Goal: Task Accomplishment & Management: Complete application form

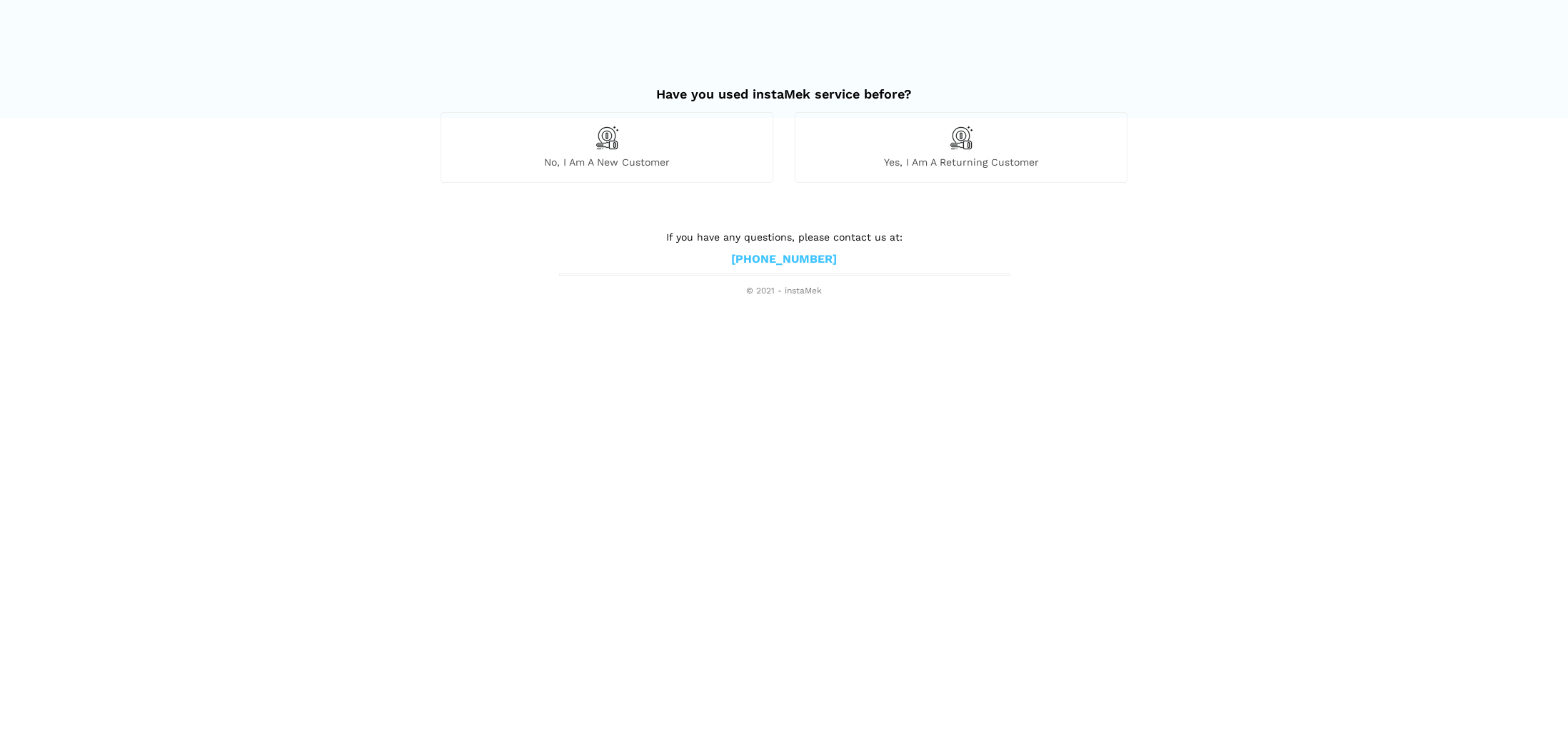
click at [606, 138] on img at bounding box center [606, 138] width 25 height 25
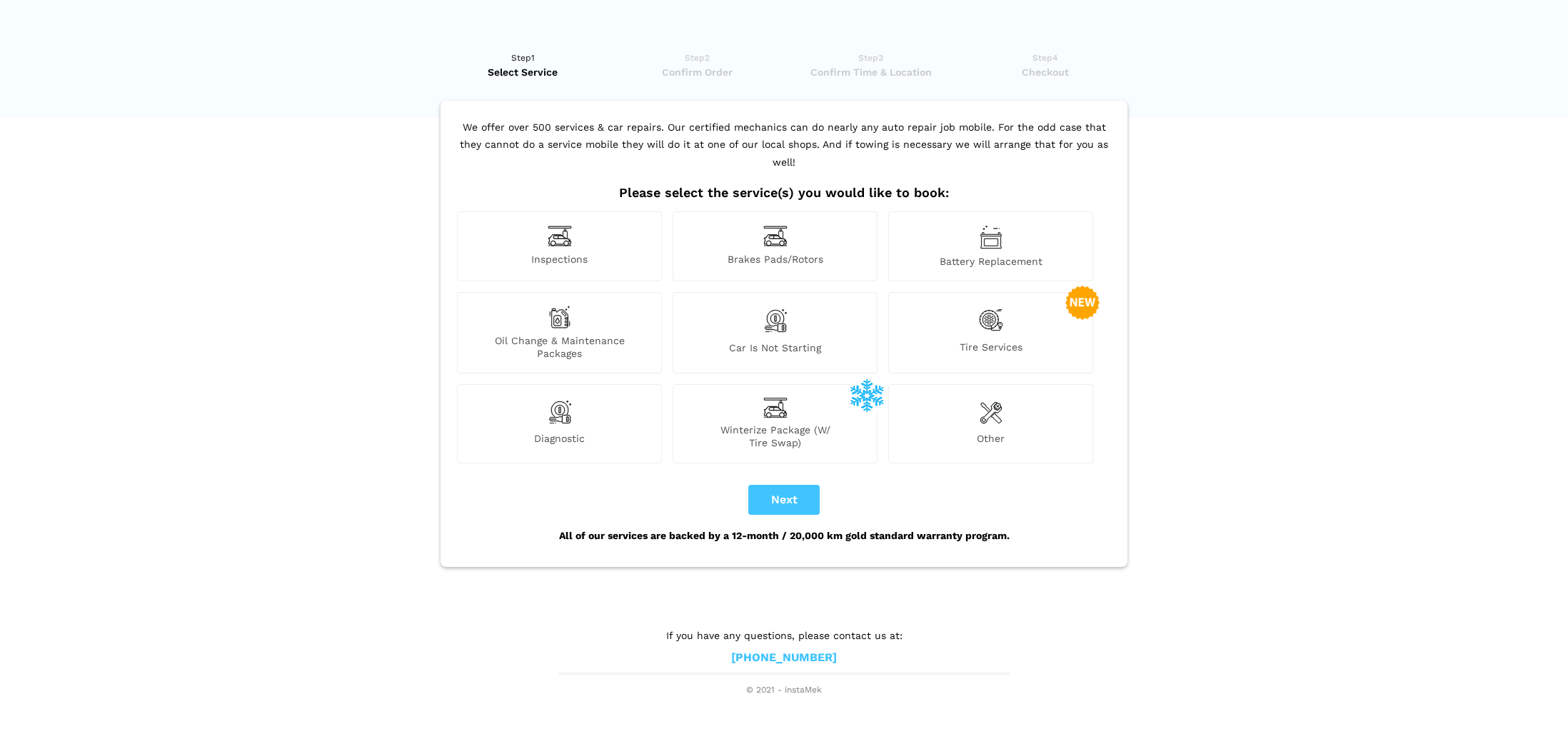
click at [562, 306] on img at bounding box center [559, 317] width 23 height 23
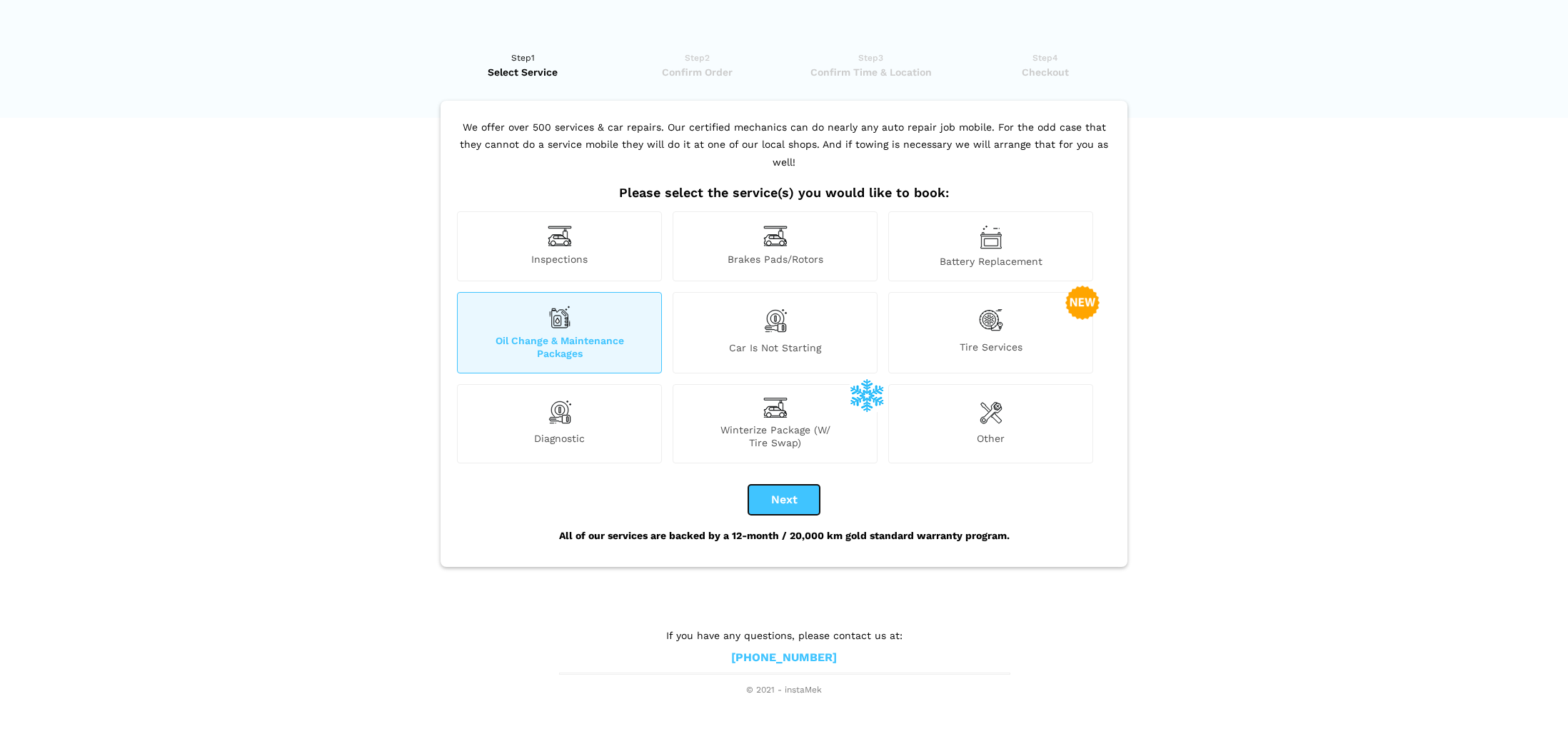
click at [778, 489] on button "Next" at bounding box center [784, 500] width 71 height 30
checkbox input "true"
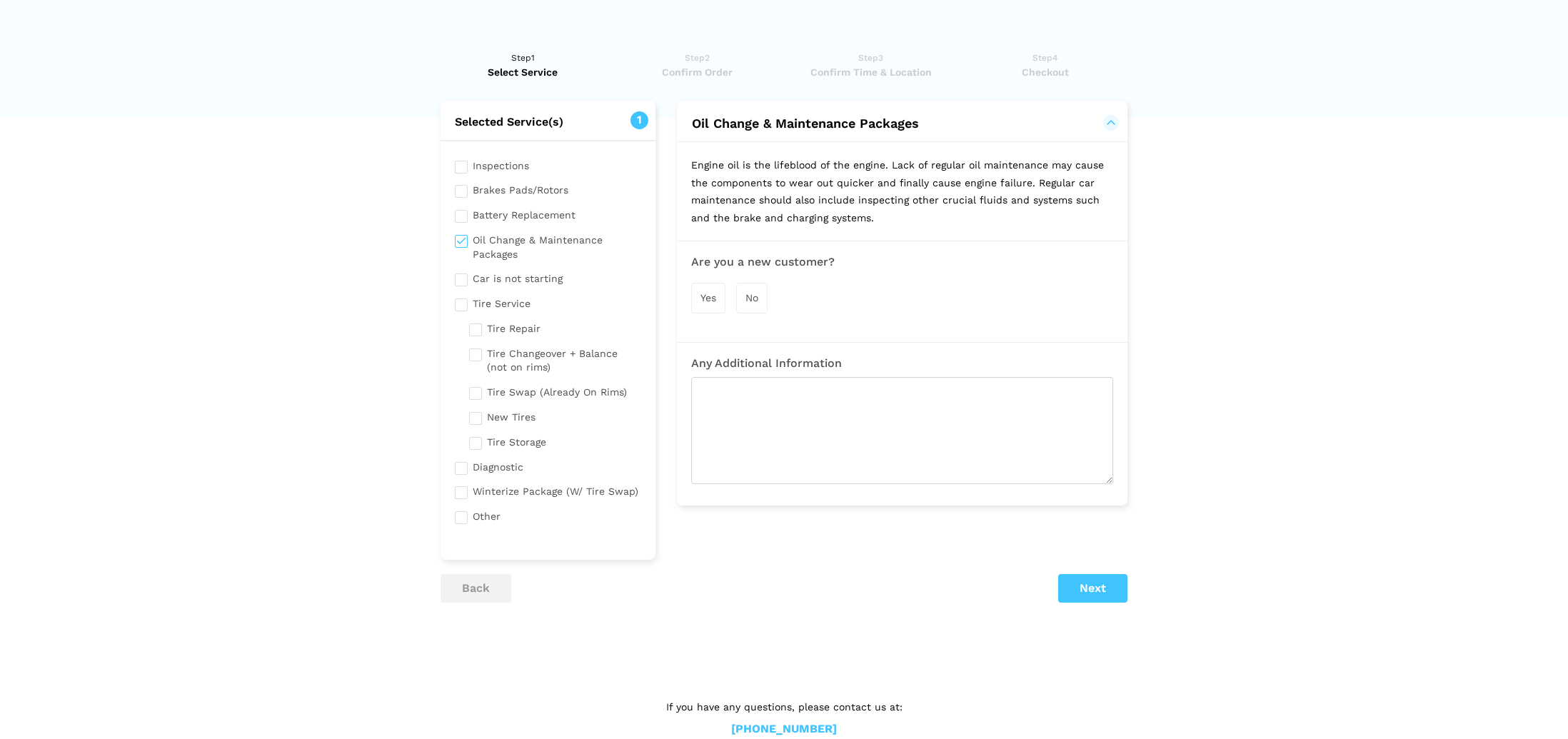
click at [705, 301] on span "Yes" at bounding box center [708, 298] width 16 height 12
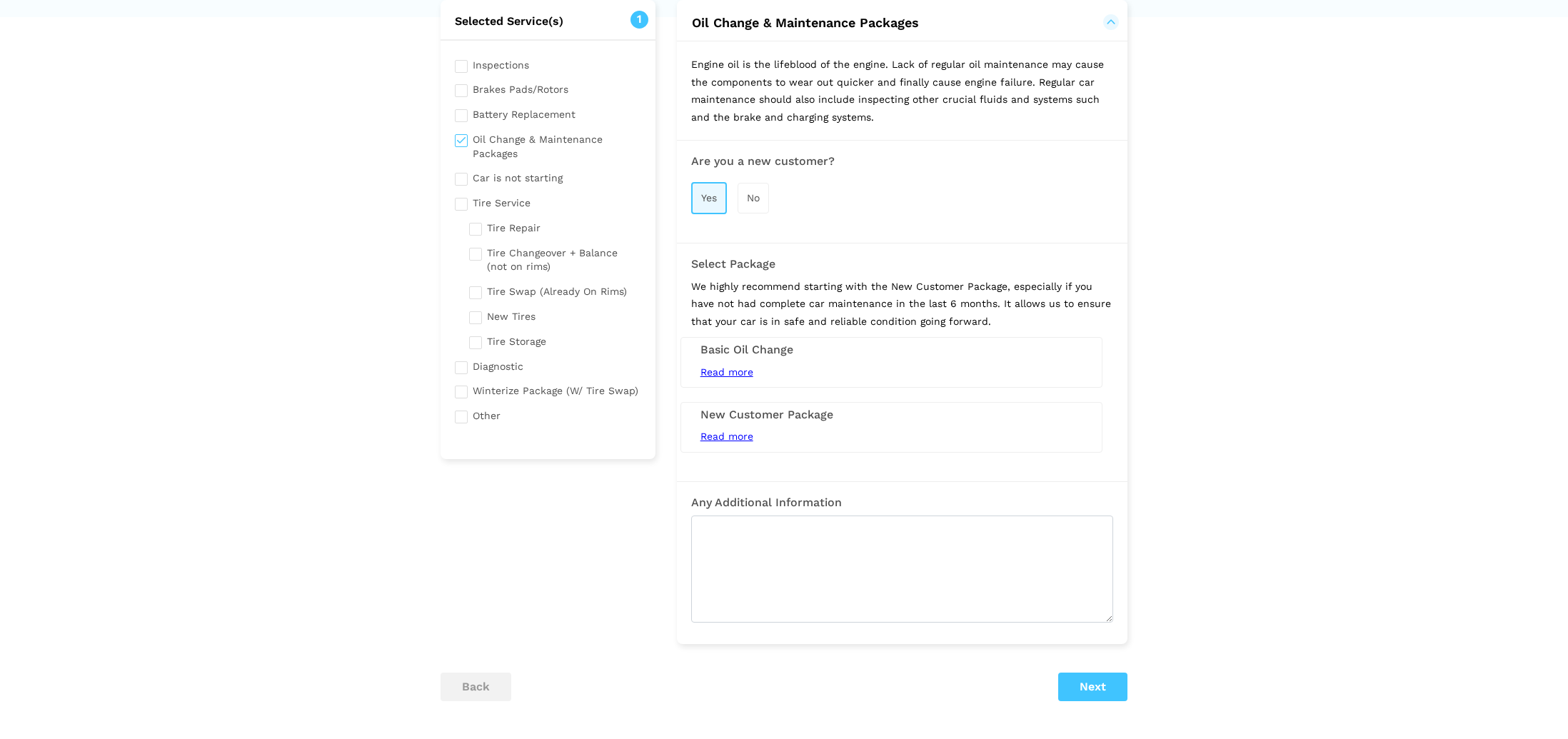
scroll to position [101, 0]
click at [735, 376] on span "Read more" at bounding box center [727, 371] width 53 height 12
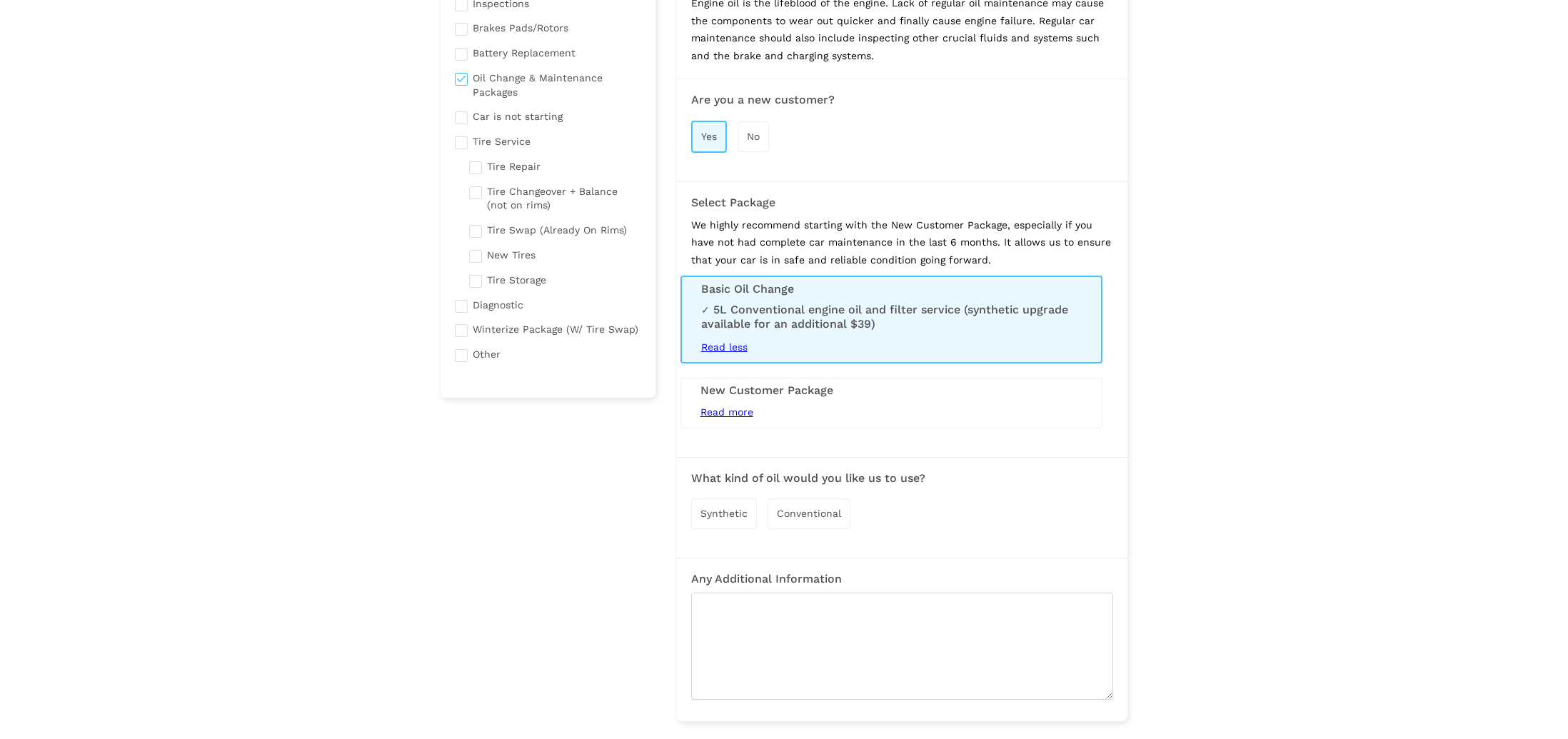
scroll to position [165, 0]
click at [807, 513] on span "Conventional" at bounding box center [809, 511] width 64 height 12
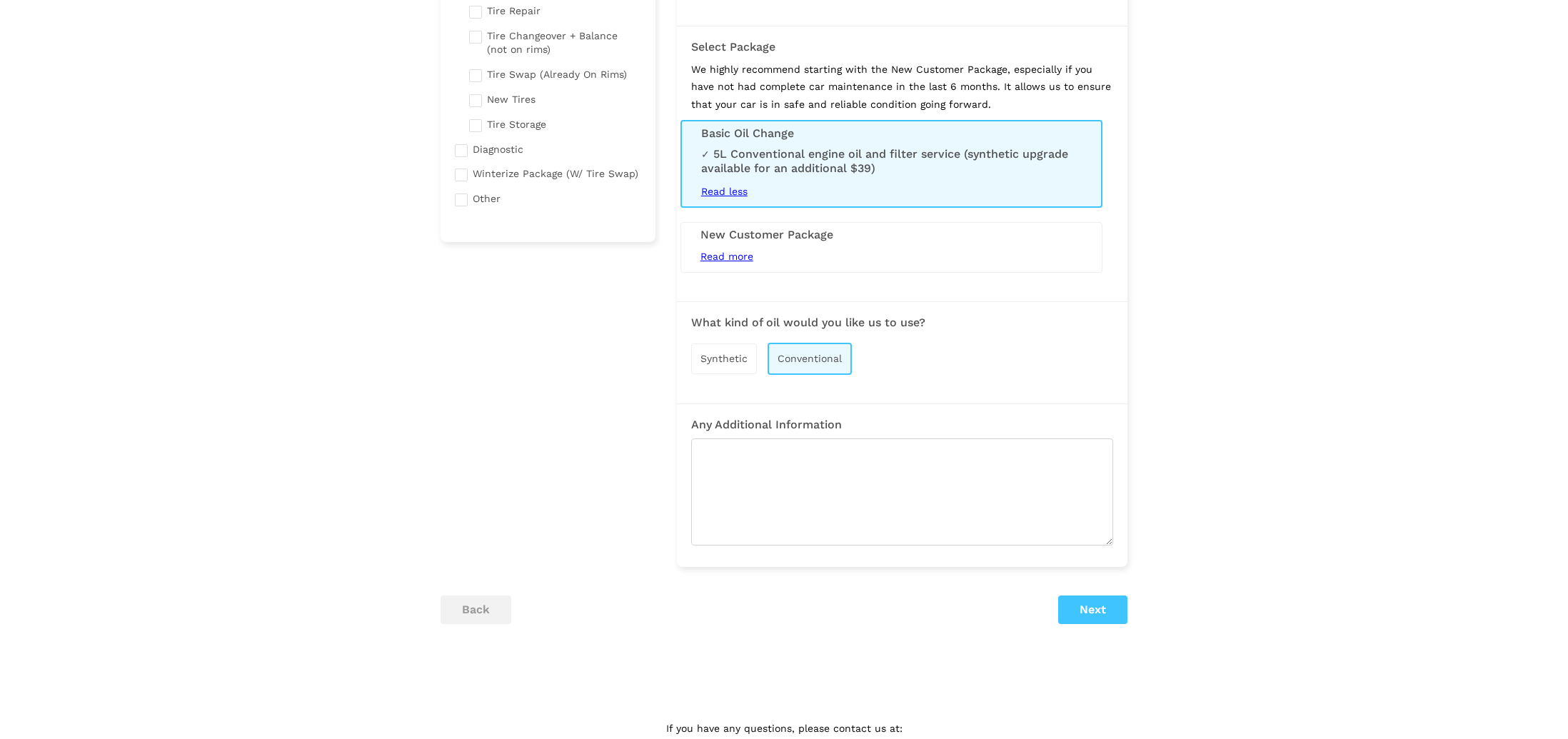
scroll to position [322, 0]
click at [1091, 616] on button "Next" at bounding box center [1093, 606] width 69 height 28
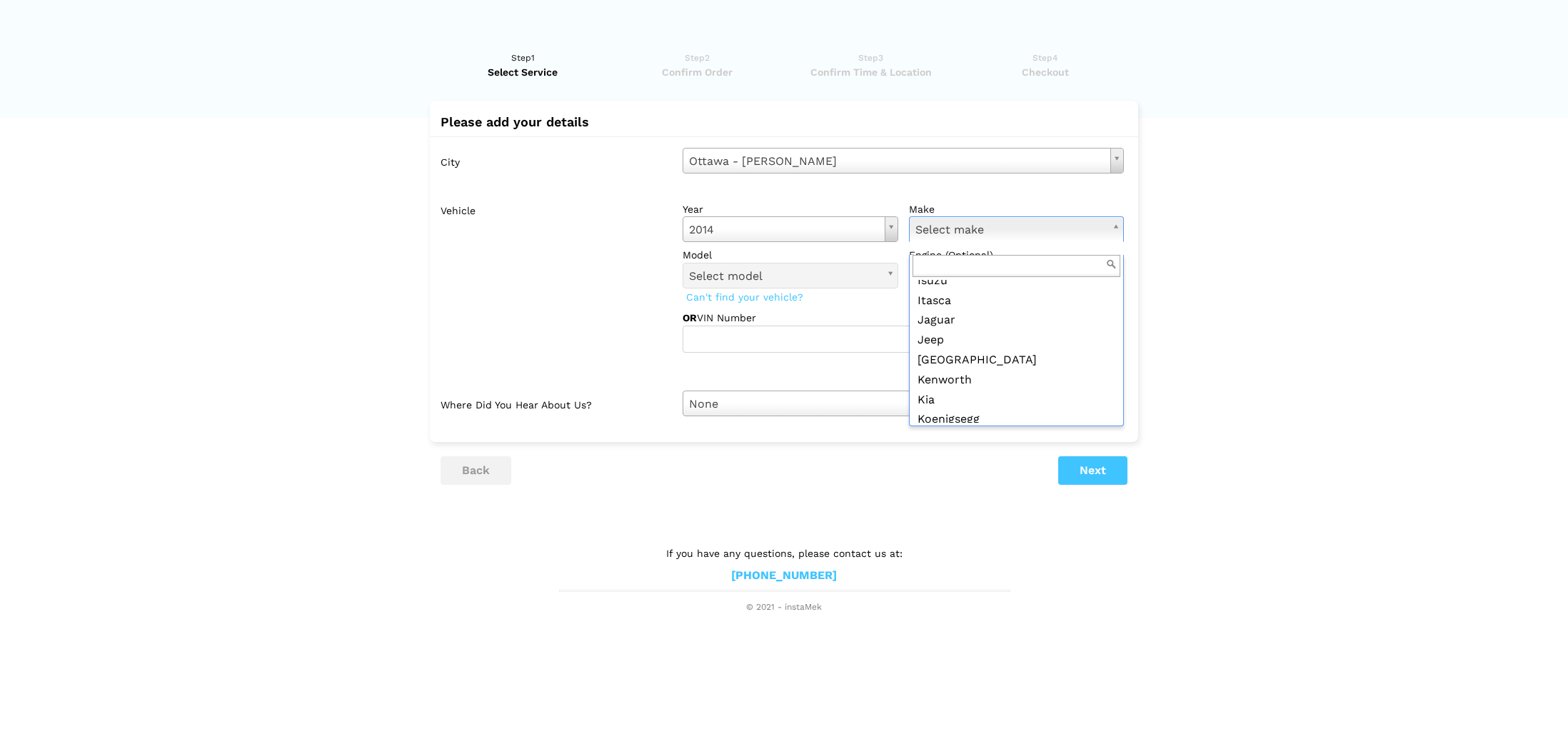
scroll to position [895, 0]
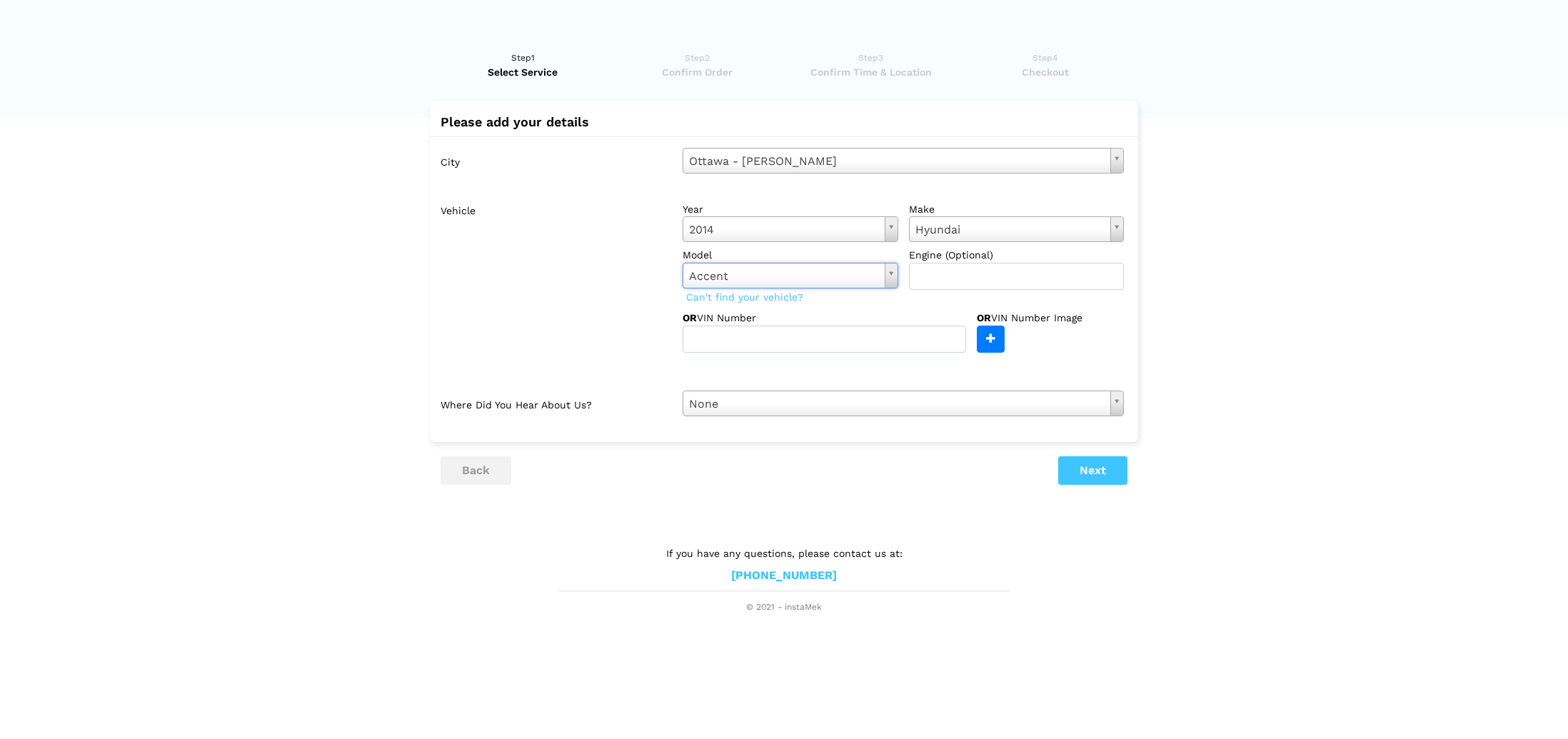
click at [770, 306] on span "Can't find your vehicle?" at bounding box center [744, 297] width 124 height 18
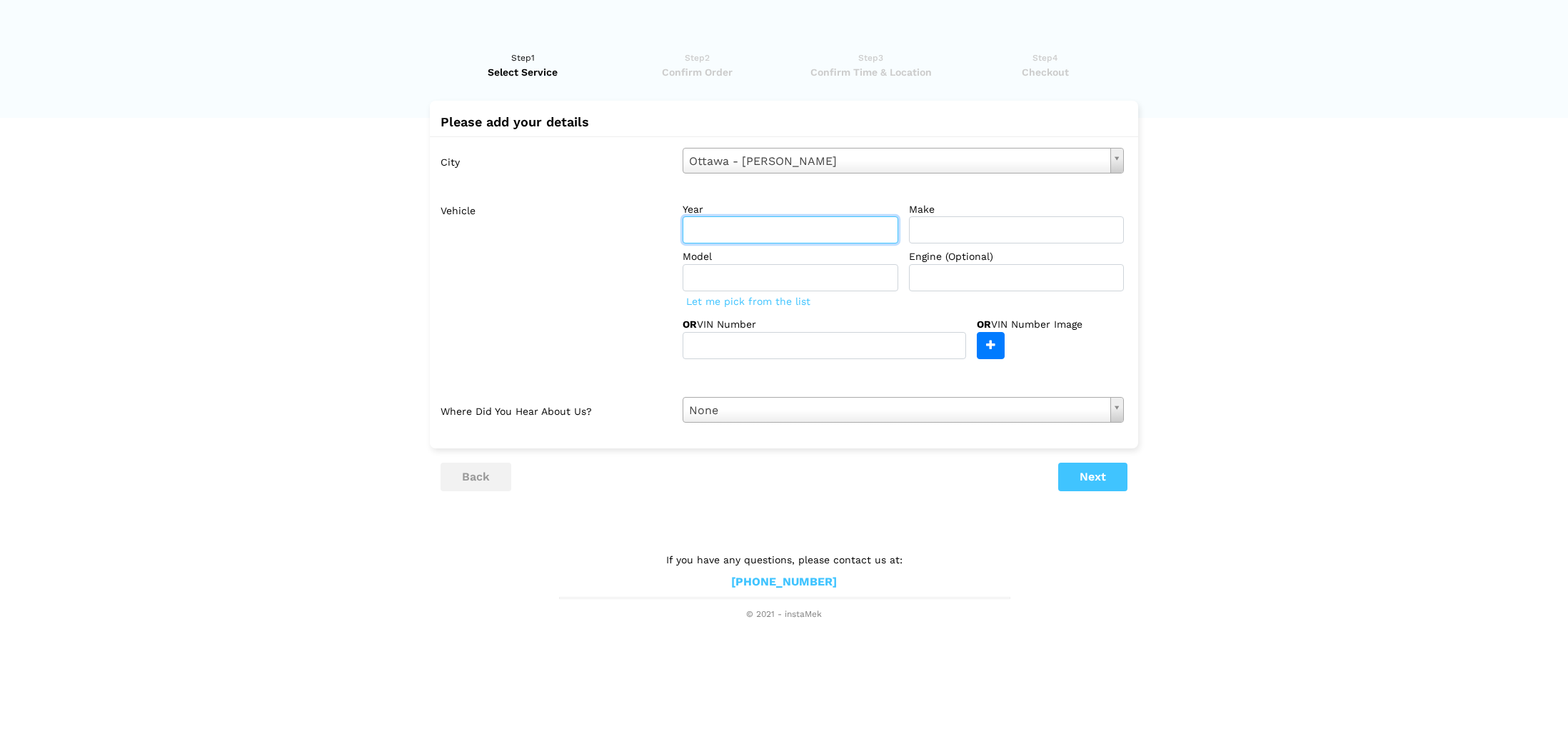
click at [712, 244] on input "text" at bounding box center [790, 230] width 216 height 27
type input "2014"
click at [939, 244] on input "text" at bounding box center [1016, 230] width 216 height 27
click at [780, 311] on div "Let me pick from the list" at bounding box center [902, 301] width 441 height 20
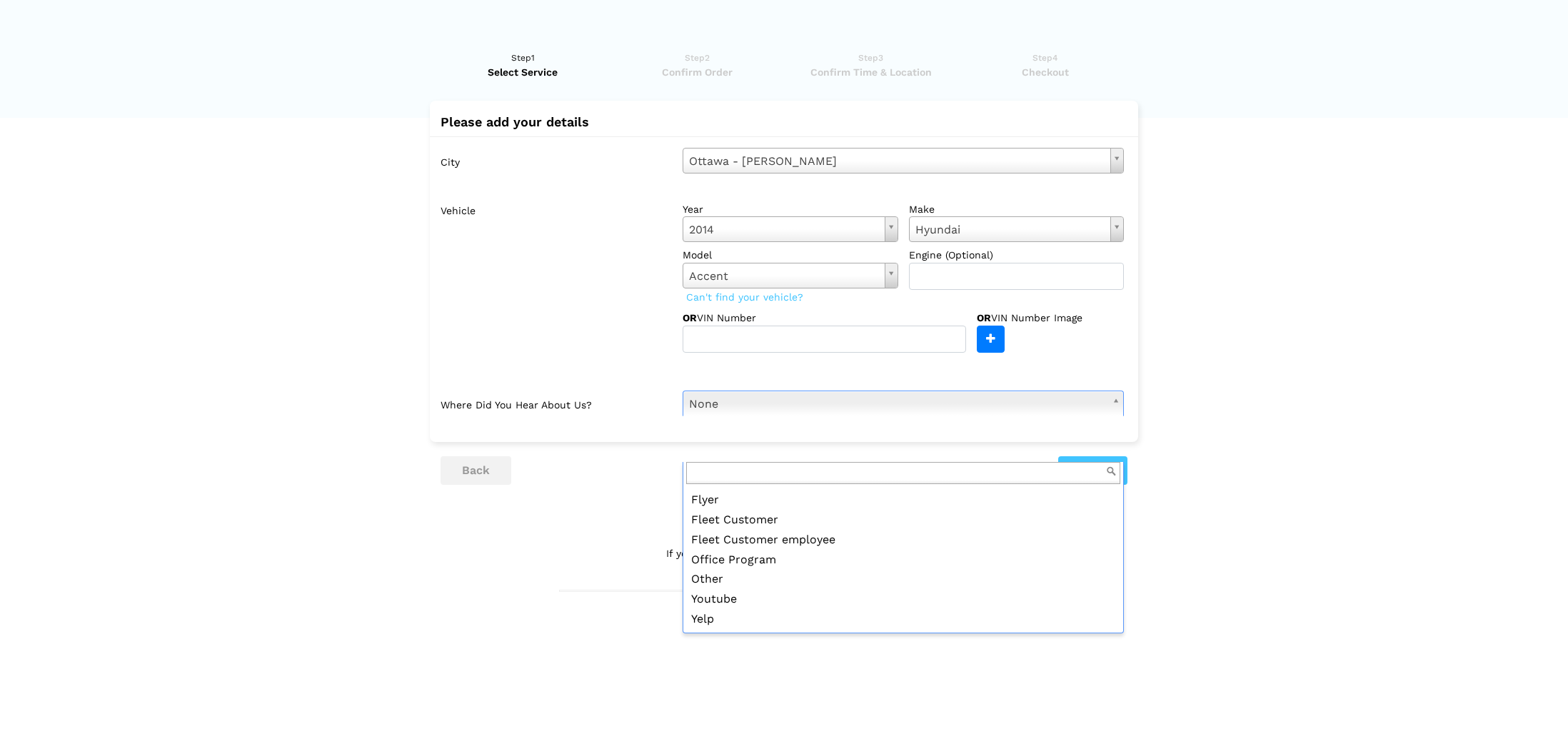
scroll to position [211, 0]
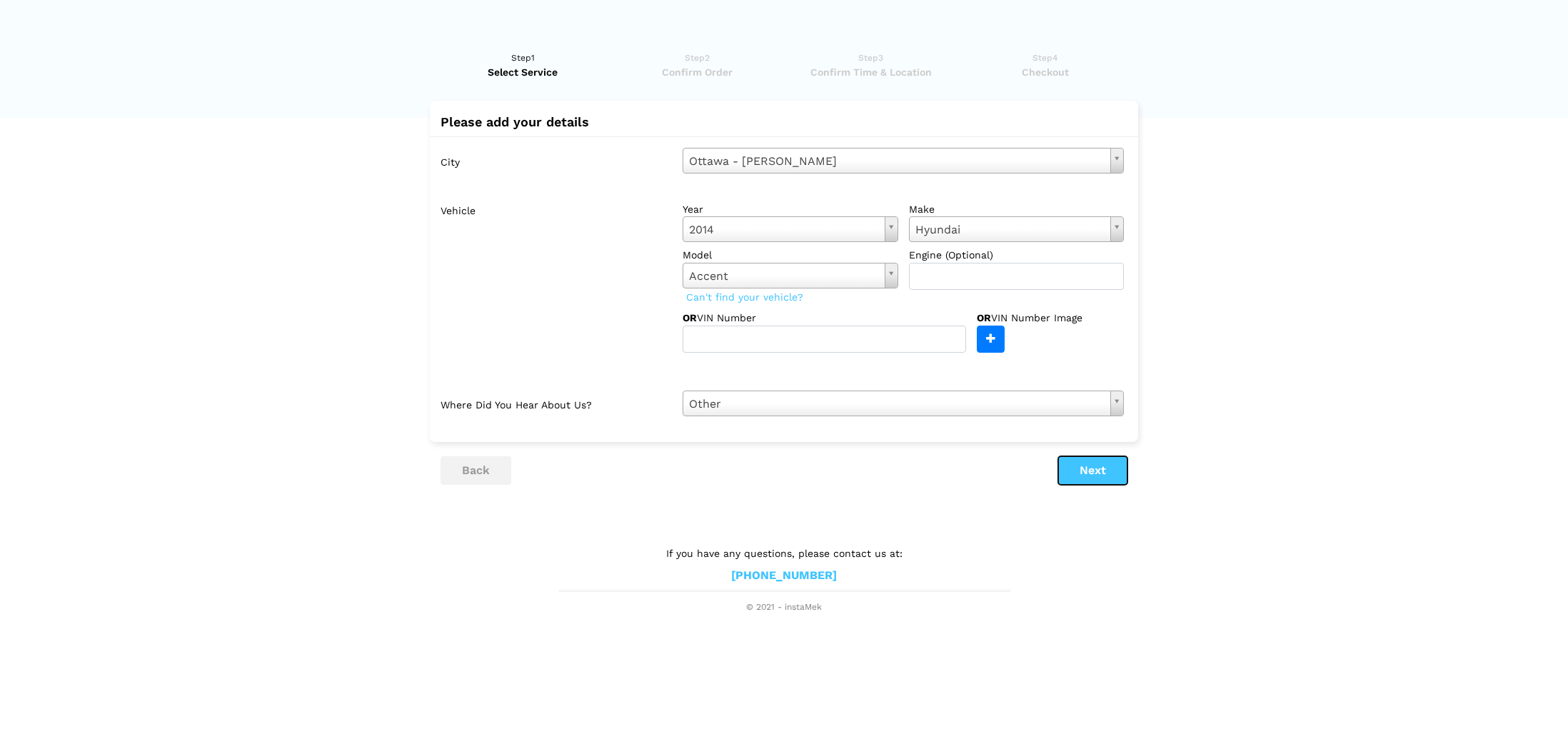
click at [1079, 485] on button "Next" at bounding box center [1093, 470] width 69 height 28
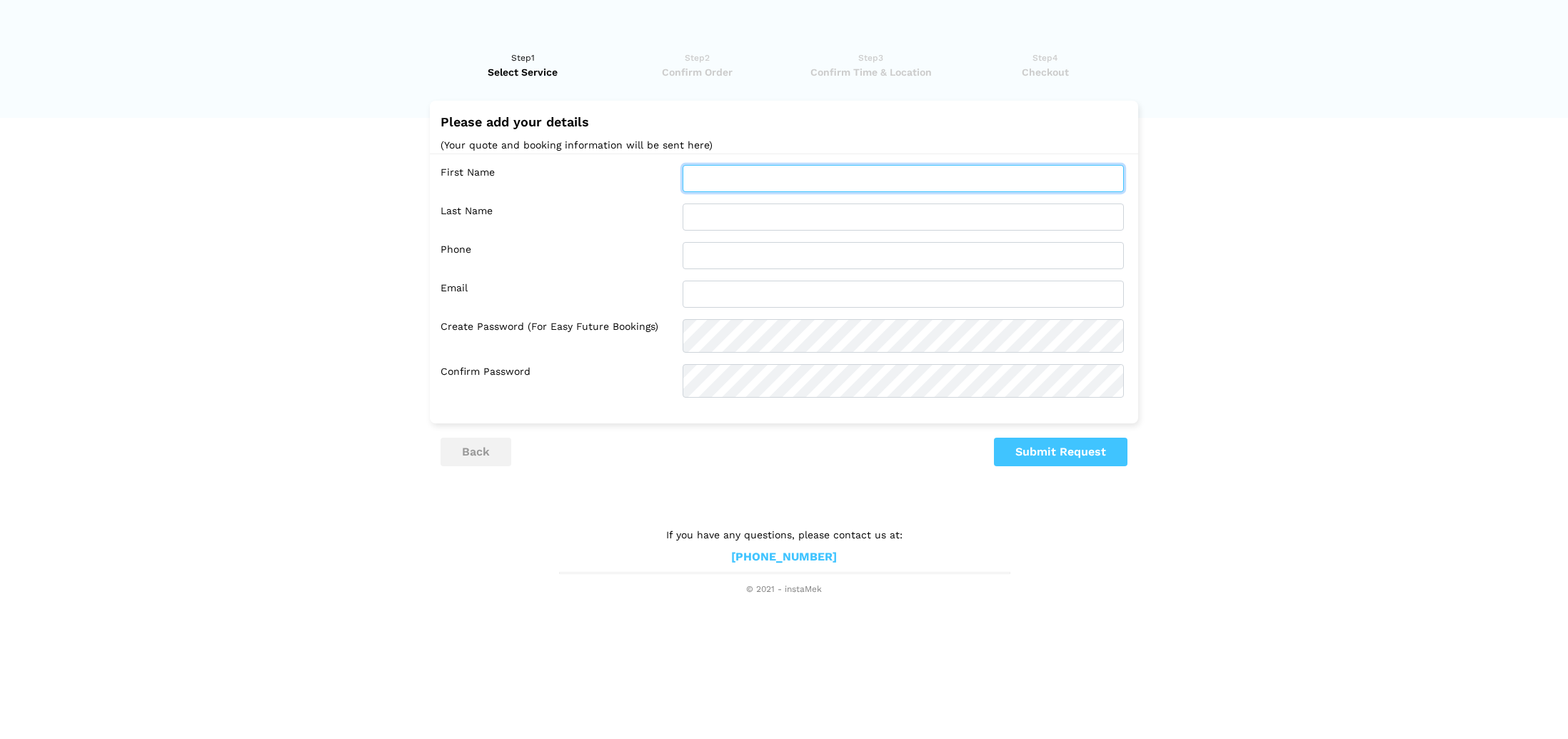
click at [721, 189] on input "text" at bounding box center [902, 179] width 441 height 27
type input "[PERSON_NAME]"
type input "6132711261"
type input "[PERSON_NAME][EMAIL_ADDRESS][PERSON_NAME][DOMAIN_NAME]"
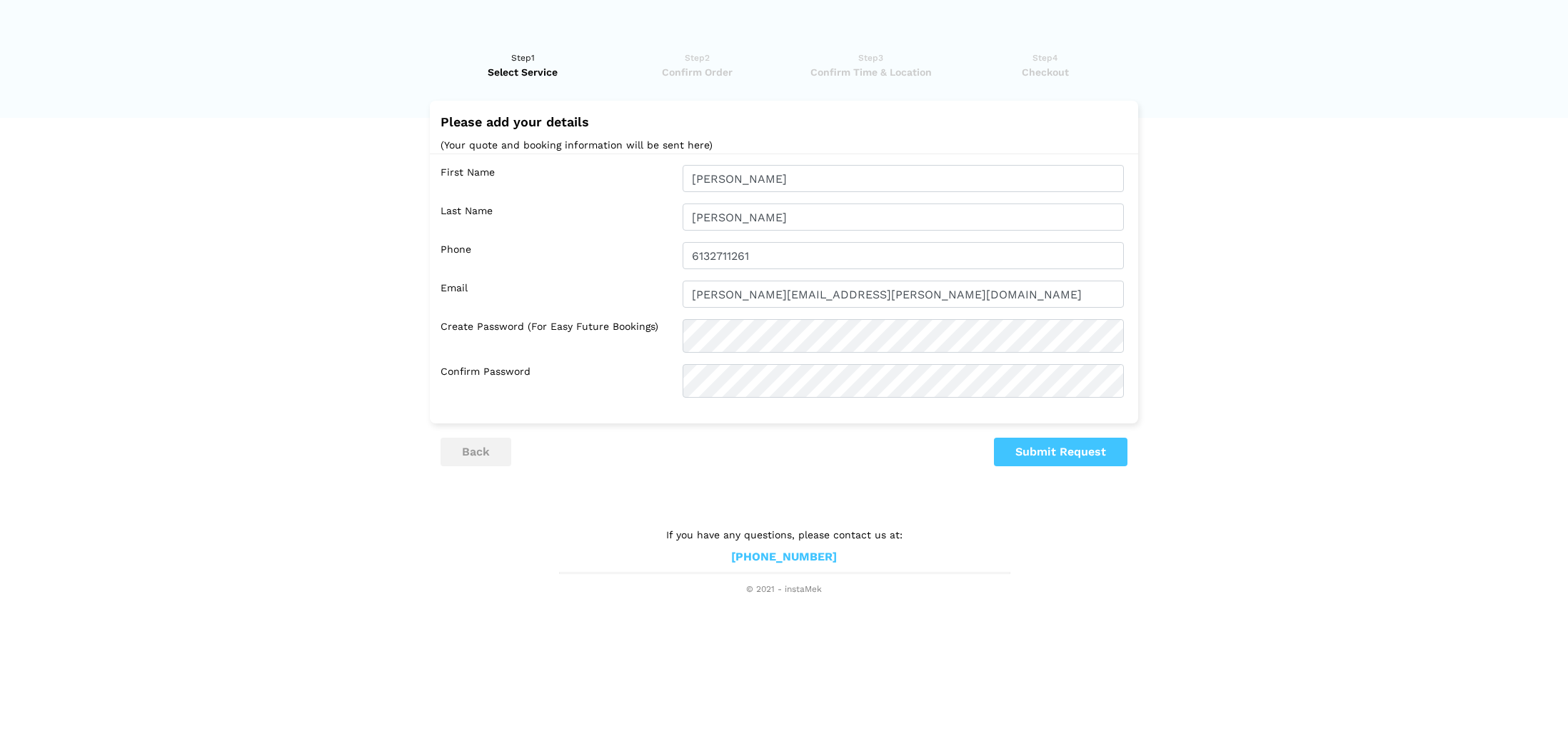
click at [1196, 434] on lik "Have you used instaMek service before? No, I am a new customer Yes, I am a retu…" at bounding box center [784, 316] width 1568 height 560
click at [1057, 467] on button "Submit Request" at bounding box center [1060, 451] width 133 height 28
click at [1081, 467] on button "Submit Request" at bounding box center [1060, 451] width 133 height 28
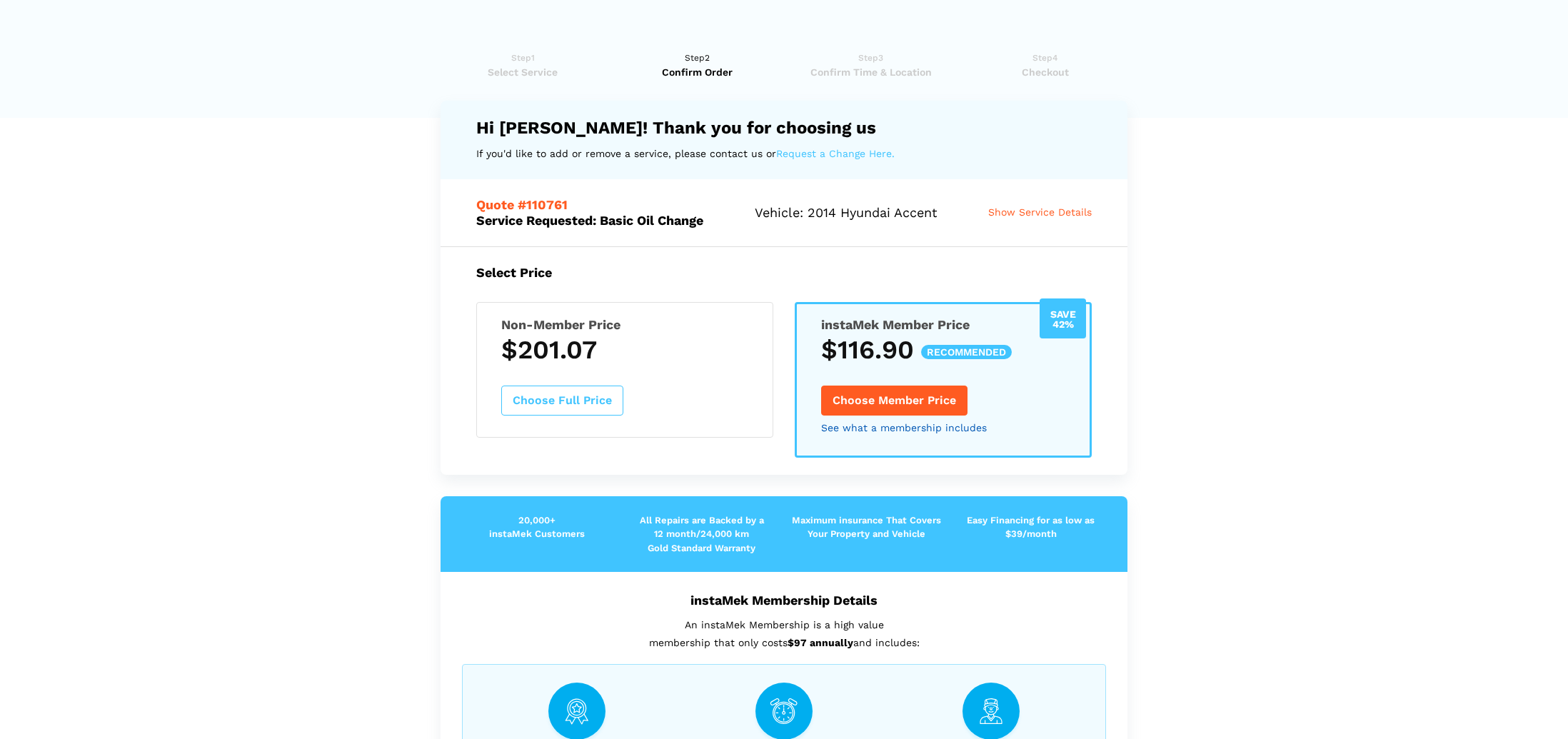
click at [858, 430] on link "See what a membership includes" at bounding box center [903, 428] width 165 height 10
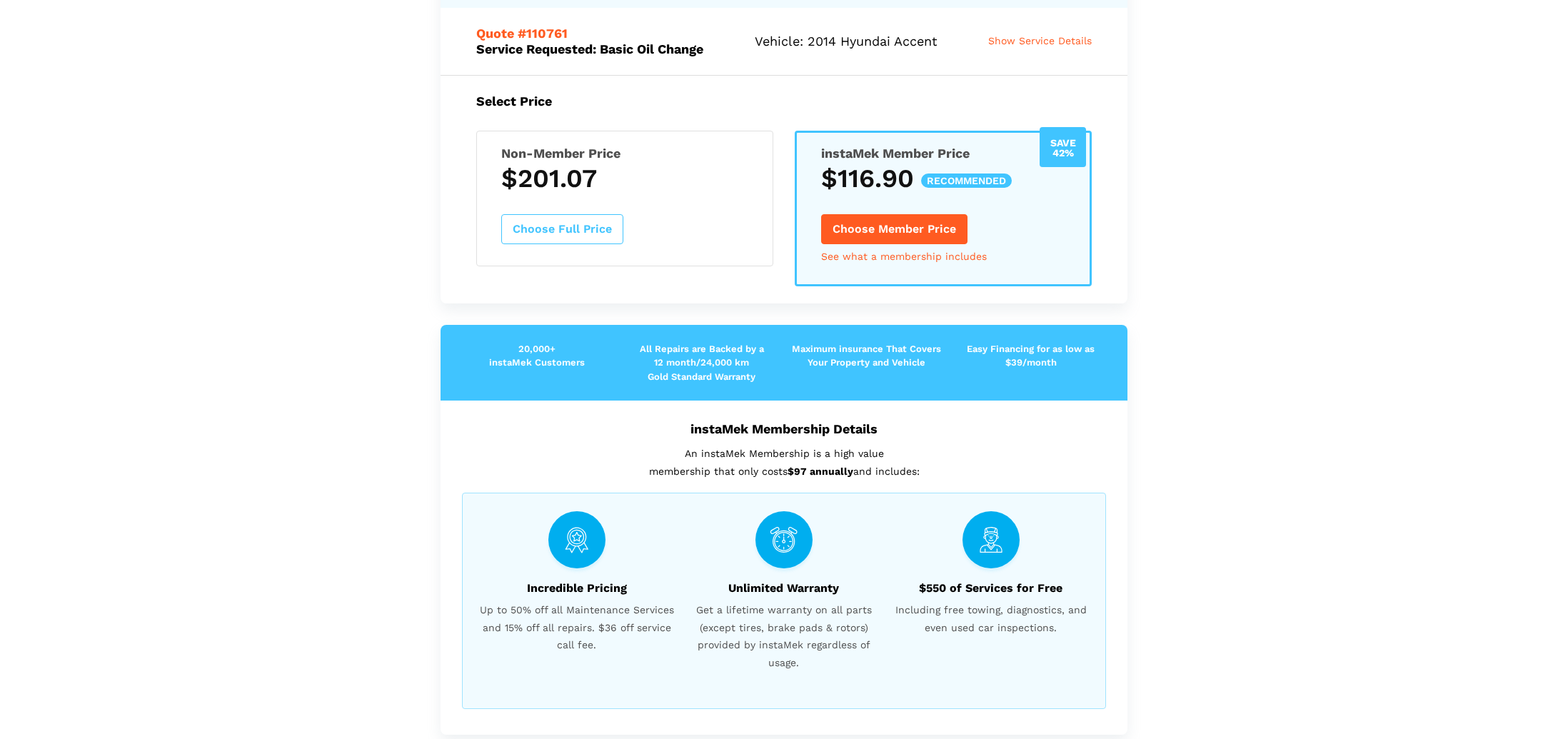
scroll to position [0, 0]
